Goal: Use online tool/utility: Utilize a website feature to perform a specific function

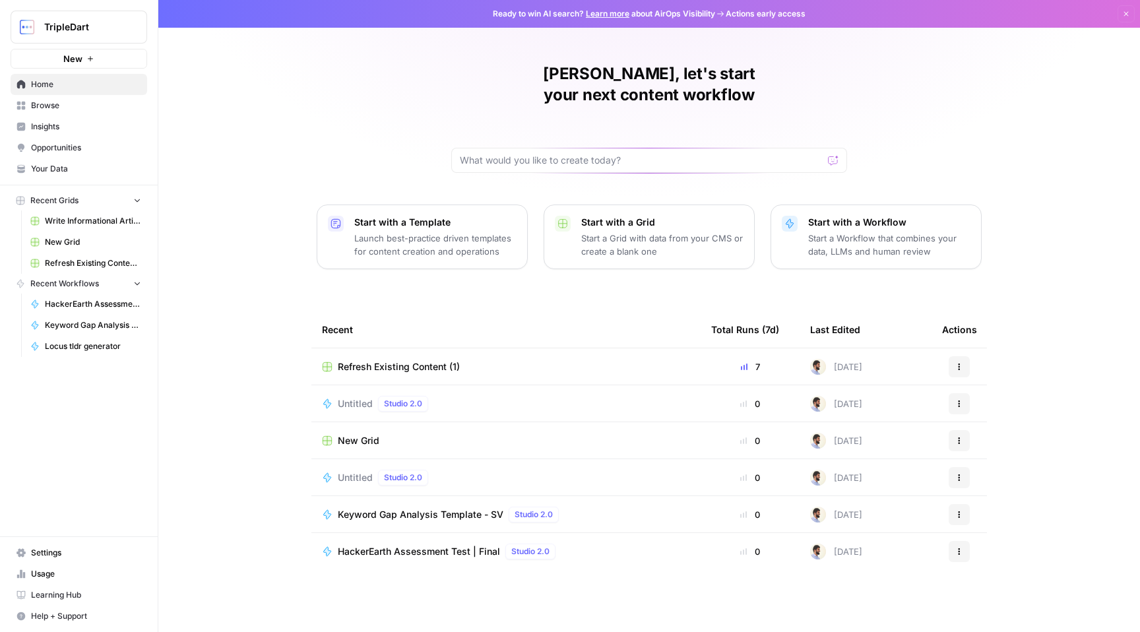
click at [94, 104] on span "Browse" at bounding box center [86, 106] width 110 height 12
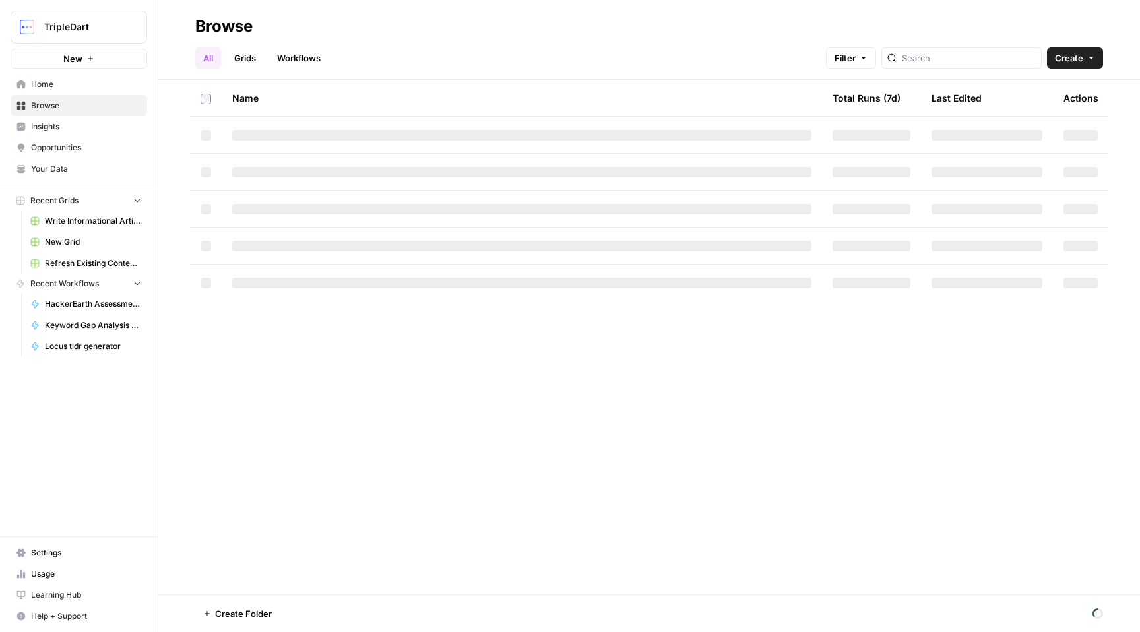
click at [297, 55] on link "Workflows" at bounding box center [298, 57] width 59 height 21
click at [983, 61] on input "search" at bounding box center [981, 57] width 134 height 13
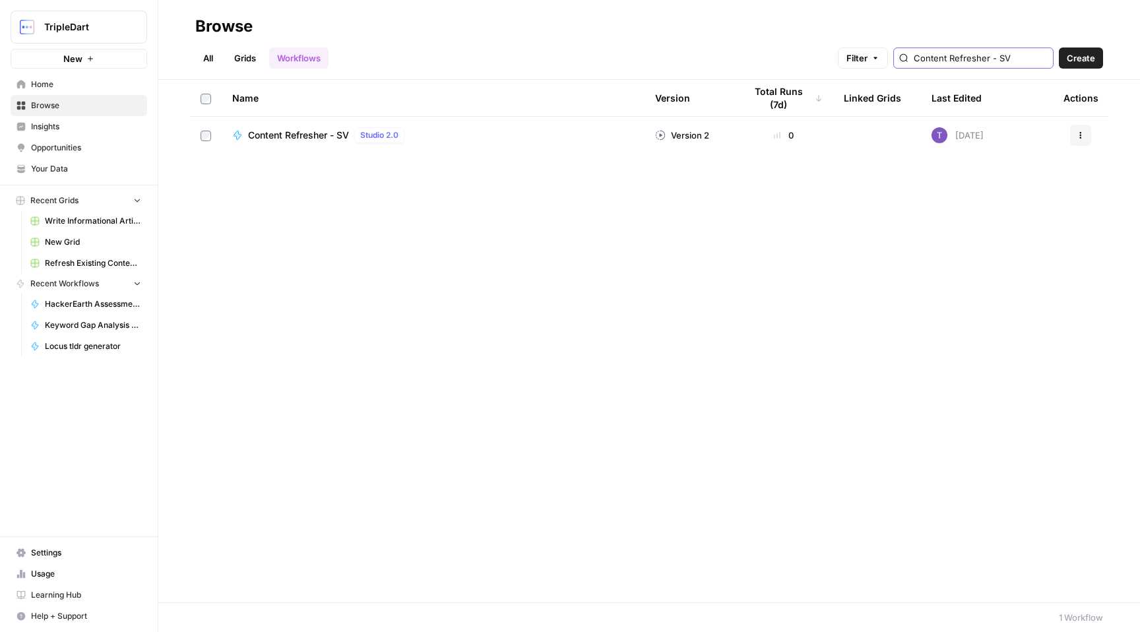
type input "Content Refresher - SV"
click at [312, 141] on span "Content Refresher - SV" at bounding box center [298, 135] width 101 height 13
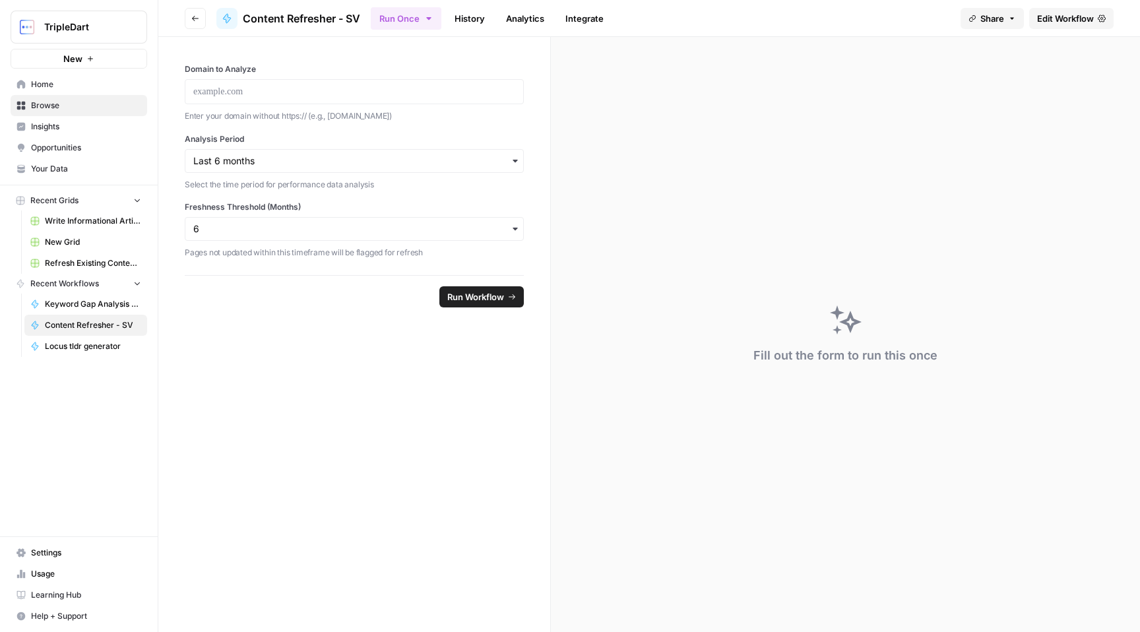
click at [1065, 3] on header "Go back Content Refresher - SV Run Once History Analytics Integrate Share Edit …" at bounding box center [648, 18] width 981 height 37
click at [390, 95] on p at bounding box center [354, 91] width 322 height 13
click at [453, 162] on input "Analysis Period" at bounding box center [354, 160] width 322 height 13
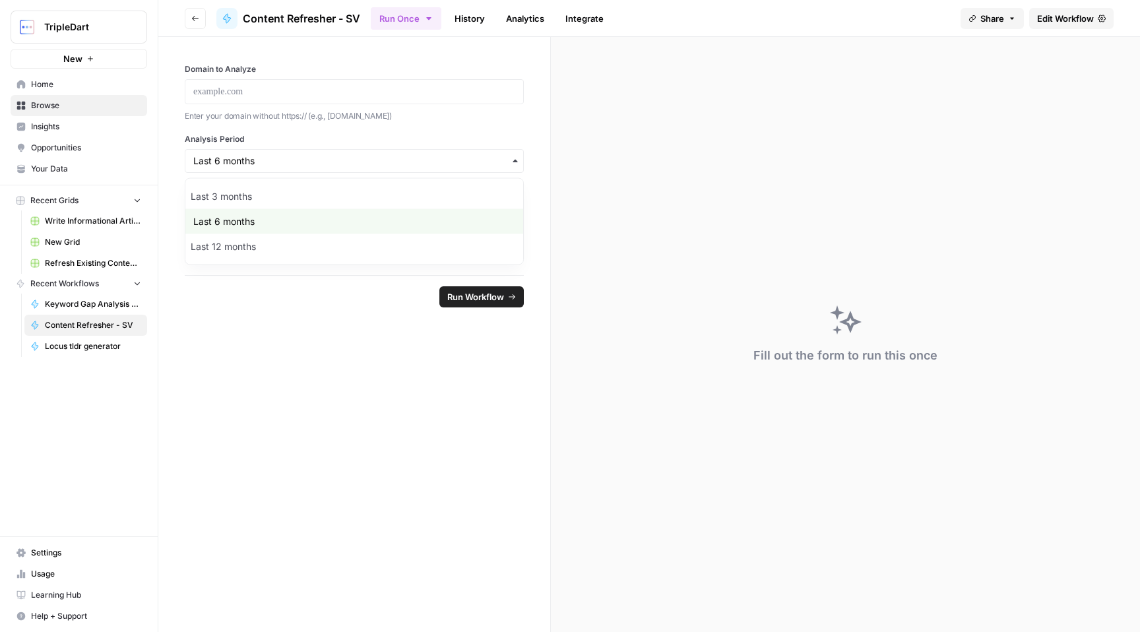
click at [487, 146] on div "Analysis Period Select the time period for performance data analysis" at bounding box center [354, 162] width 339 height 58
click at [506, 135] on label "Analysis Period" at bounding box center [354, 139] width 339 height 12
click at [506, 154] on input "Analysis Period" at bounding box center [354, 160] width 322 height 13
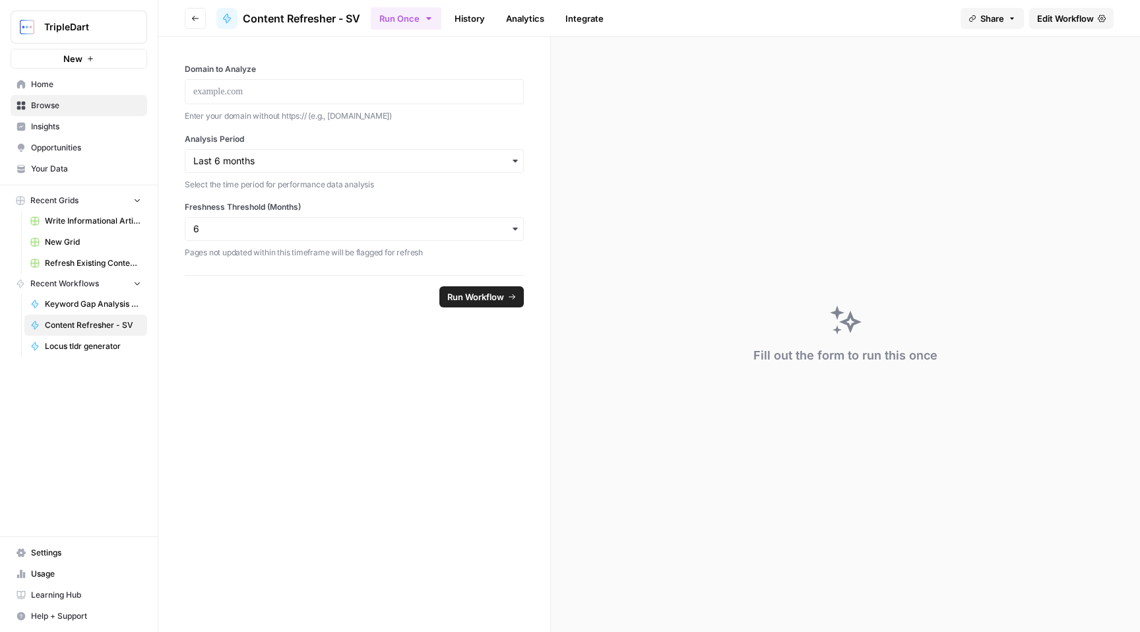
drag, startPoint x: 251, startPoint y: 176, endPoint x: 420, endPoint y: 176, distance: 169.5
click at [420, 176] on div "Select the time period for performance data analysis" at bounding box center [354, 183] width 339 height 16
drag, startPoint x: 350, startPoint y: 187, endPoint x: 424, endPoint y: 187, distance: 74.5
click at [425, 187] on p "Select the time period for performance data analysis" at bounding box center [354, 184] width 339 height 13
click at [424, 187] on p "Select the time period for performance data analysis" at bounding box center [354, 184] width 339 height 13
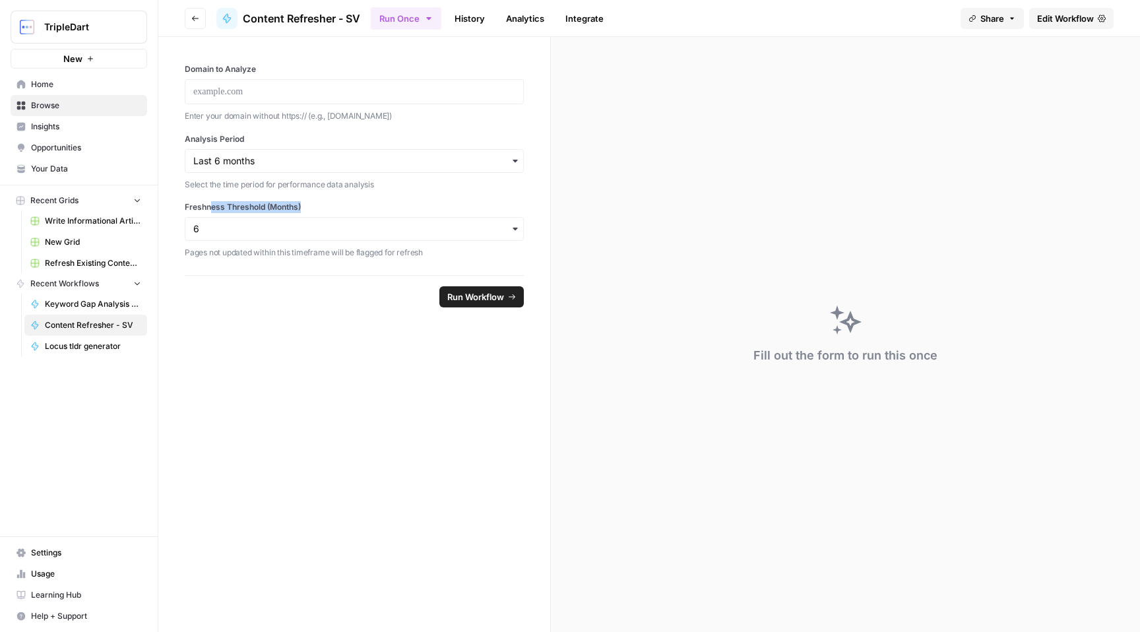
drag, startPoint x: 211, startPoint y: 202, endPoint x: 373, endPoint y: 202, distance: 162.3
click at [373, 202] on label "Freshness Threshold (Months)" at bounding box center [354, 207] width 339 height 12
click at [375, 225] on input "Freshness Threshold (Months)" at bounding box center [354, 228] width 322 height 13
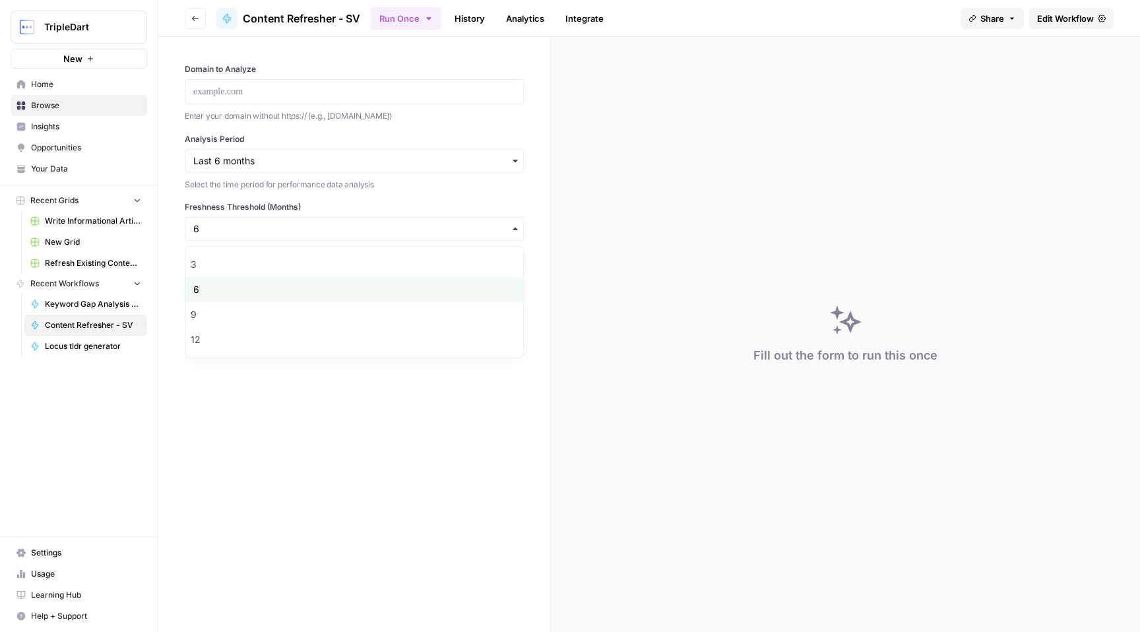
click at [388, 200] on div "Domain to Analyze Enter your domain without https:// (e.g., [DOMAIN_NAME]) Anal…" at bounding box center [354, 161] width 339 height 196
click at [1053, 18] on span "Edit Workflow" at bounding box center [1065, 18] width 57 height 13
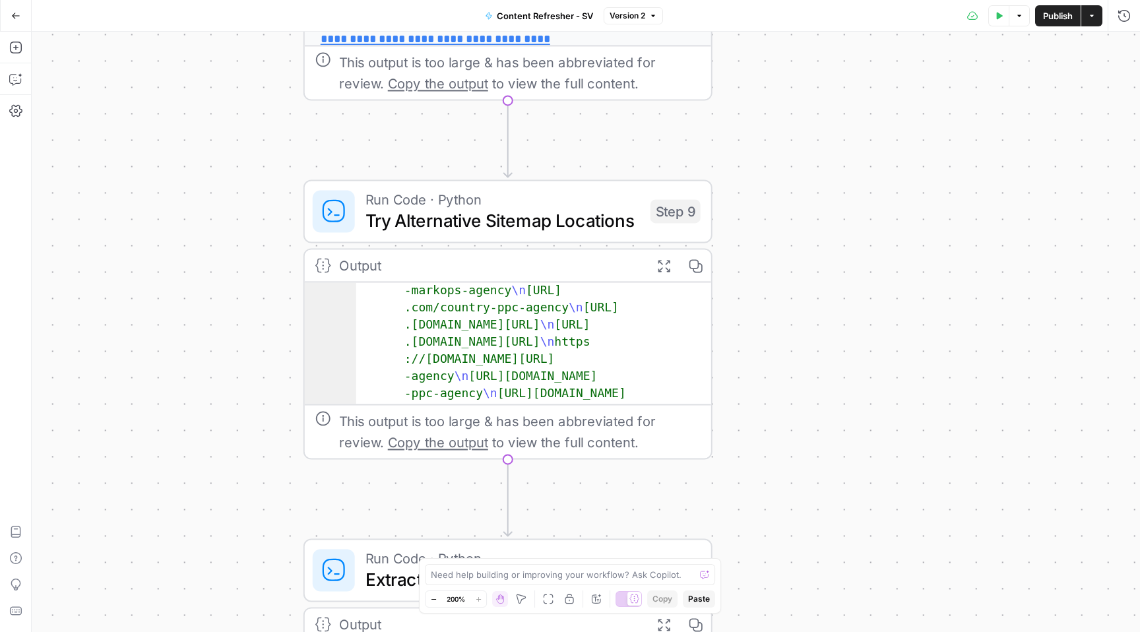
scroll to position [180, 0]
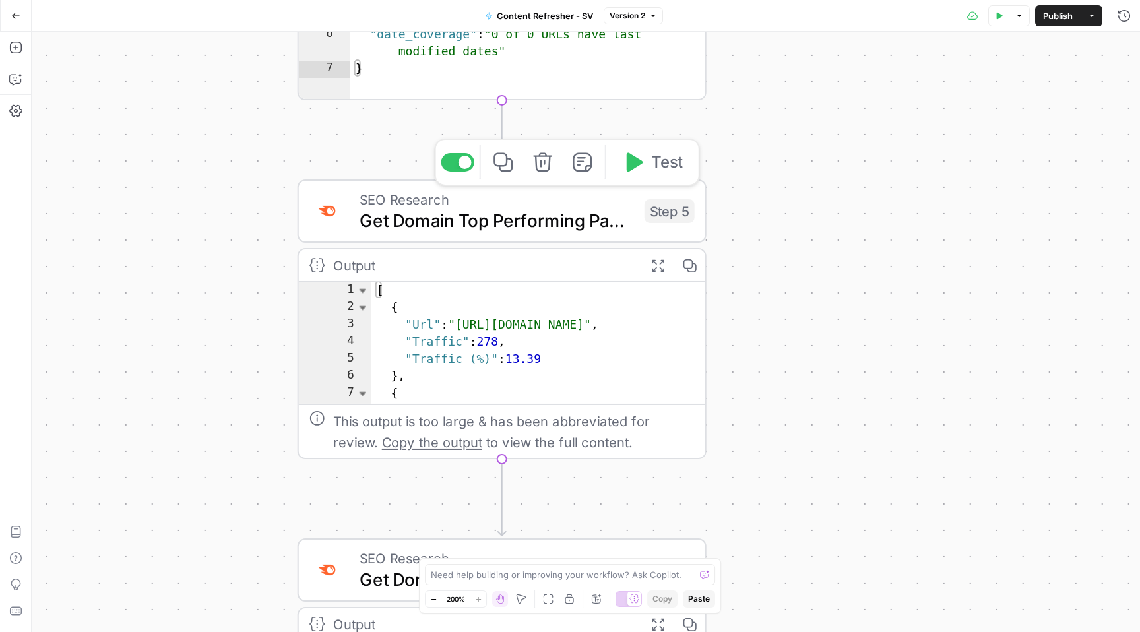
click at [518, 228] on span "Get Domain Top Performing Pages from SEMrush" at bounding box center [496, 220] width 274 height 26
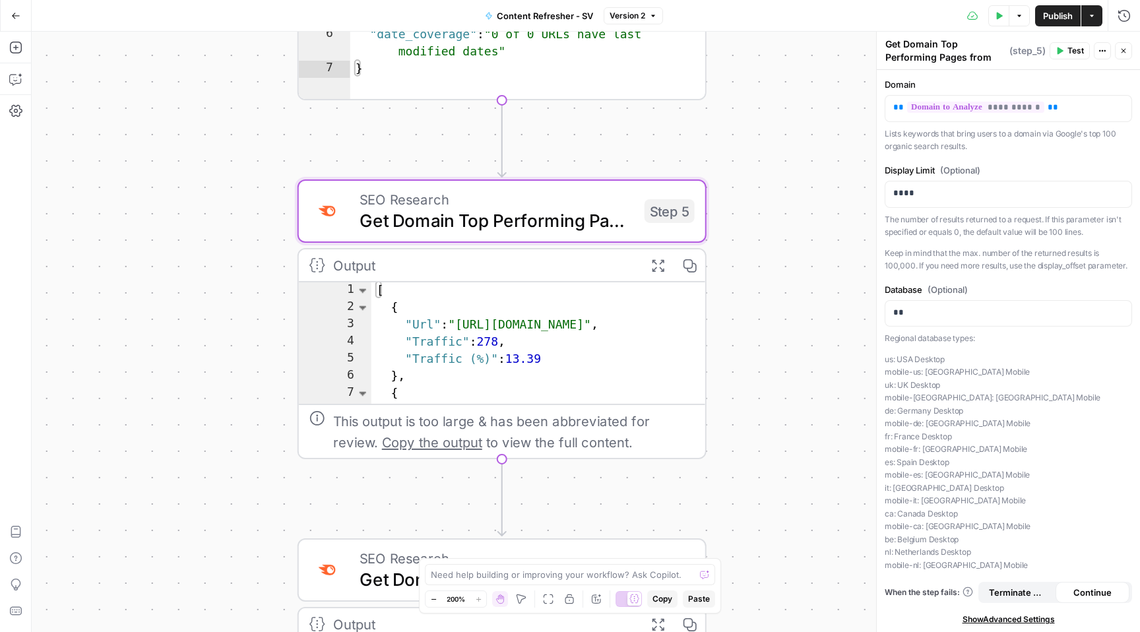
scroll to position [1, 0]
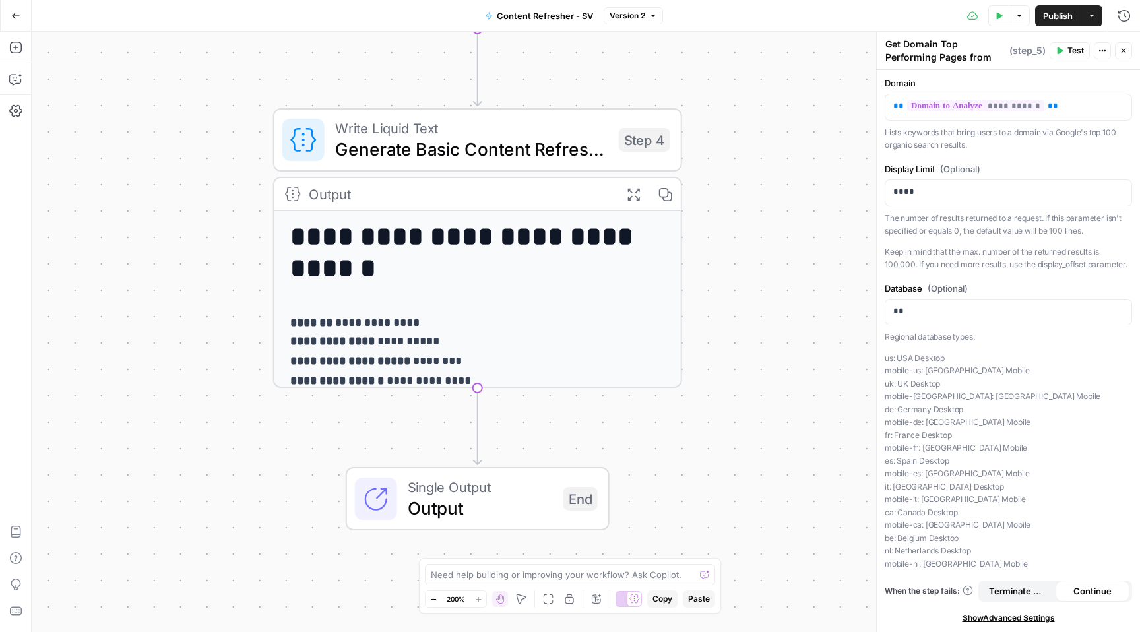
click at [497, 321] on p "**********" at bounding box center [478, 351] width 376 height 77
